Goal: Transaction & Acquisition: Book appointment/travel/reservation

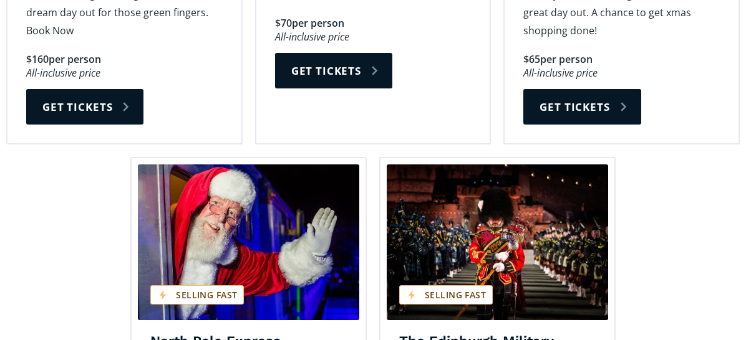
scroll to position [1933, 0]
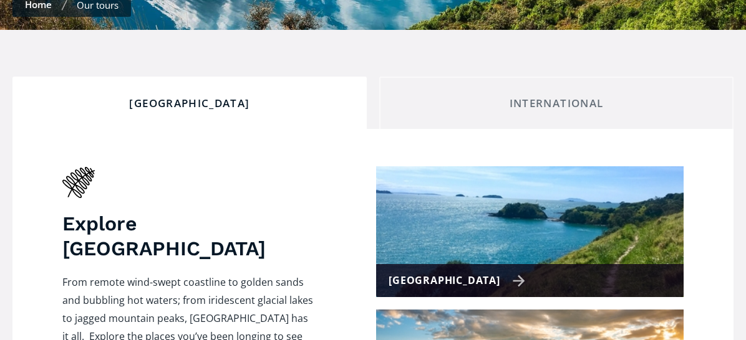
scroll to position [499, 0]
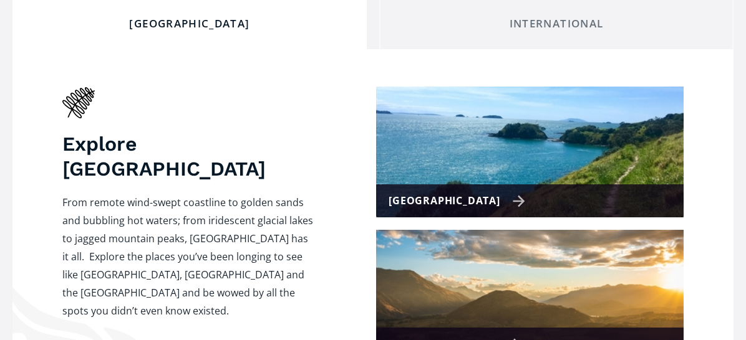
click at [492, 192] on div "[GEOGRAPHIC_DATA]" at bounding box center [456, 201] width 137 height 18
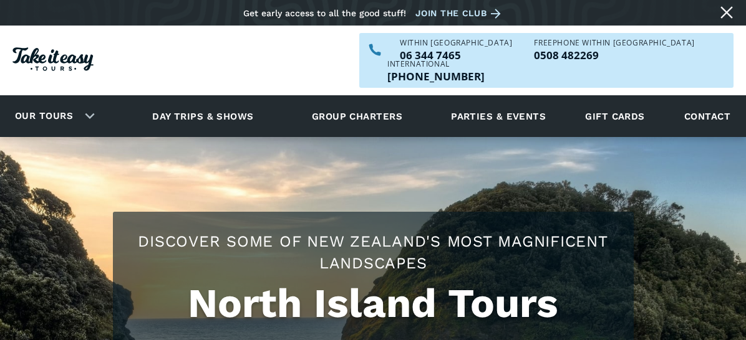
checkbox input "true"
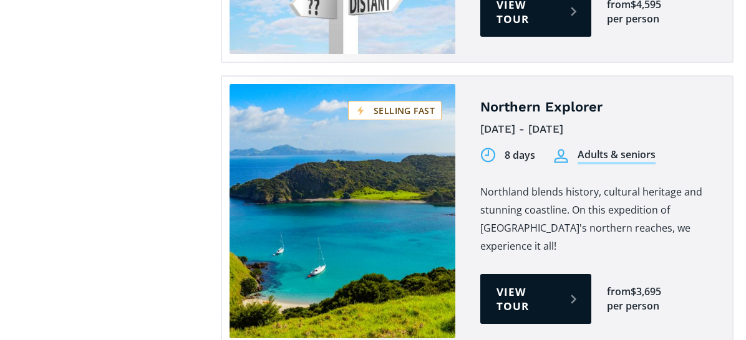
scroll to position [2307, 0]
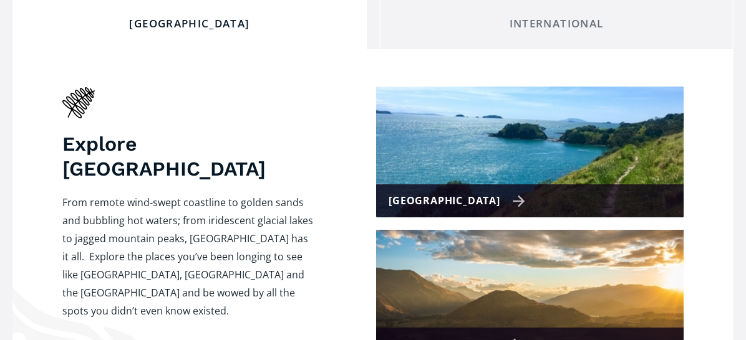
scroll to position [561, 0]
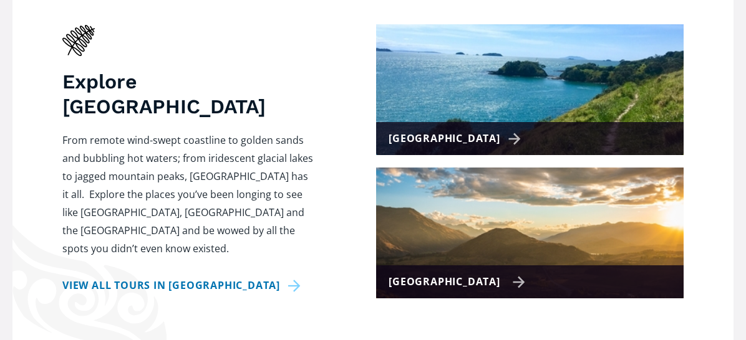
click at [490, 273] on div "[GEOGRAPHIC_DATA]" at bounding box center [456, 282] width 137 height 18
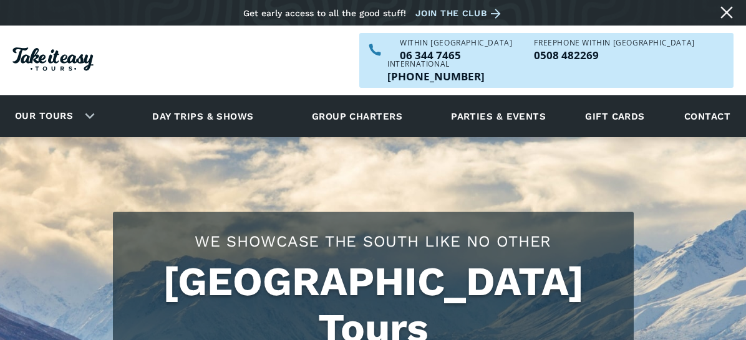
checkbox input "true"
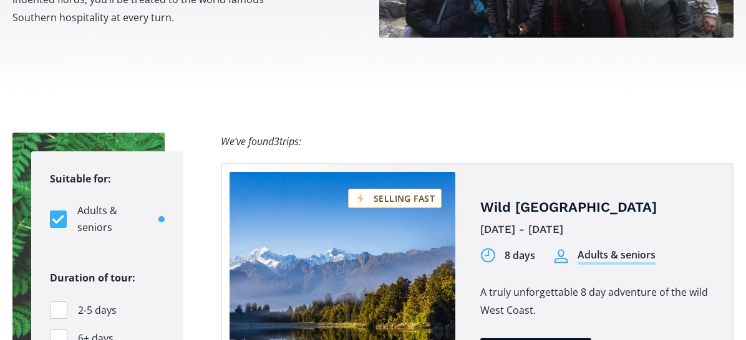
scroll to position [748, 0]
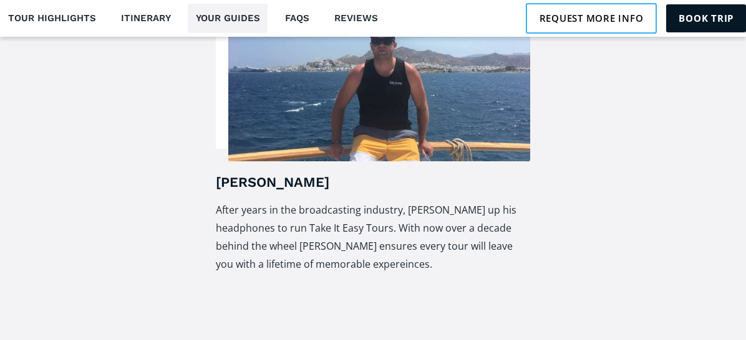
scroll to position [2619, 0]
